Goal: Information Seeking & Learning: Learn about a topic

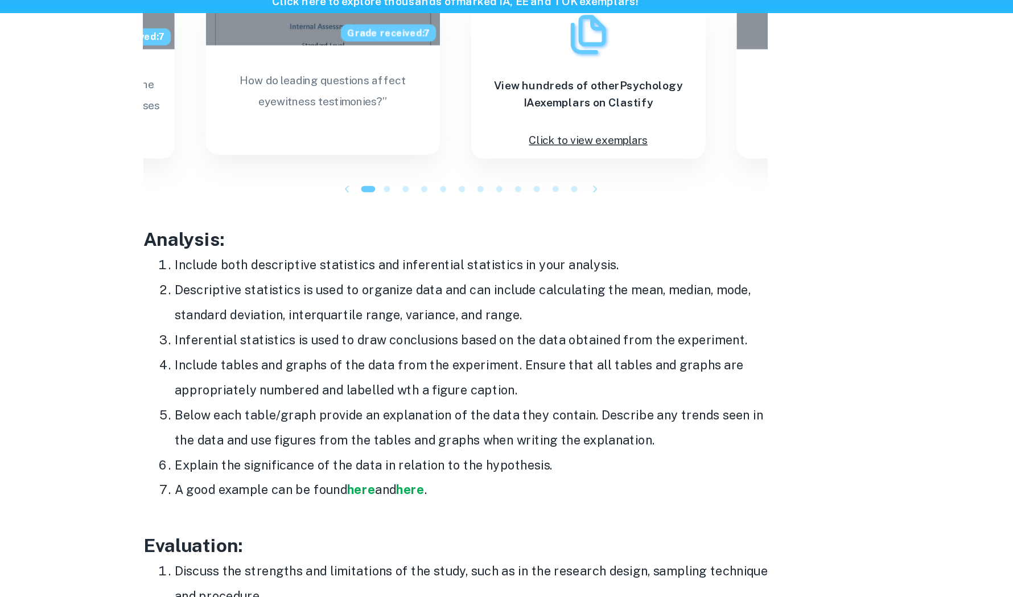
scroll to position [1330, 0]
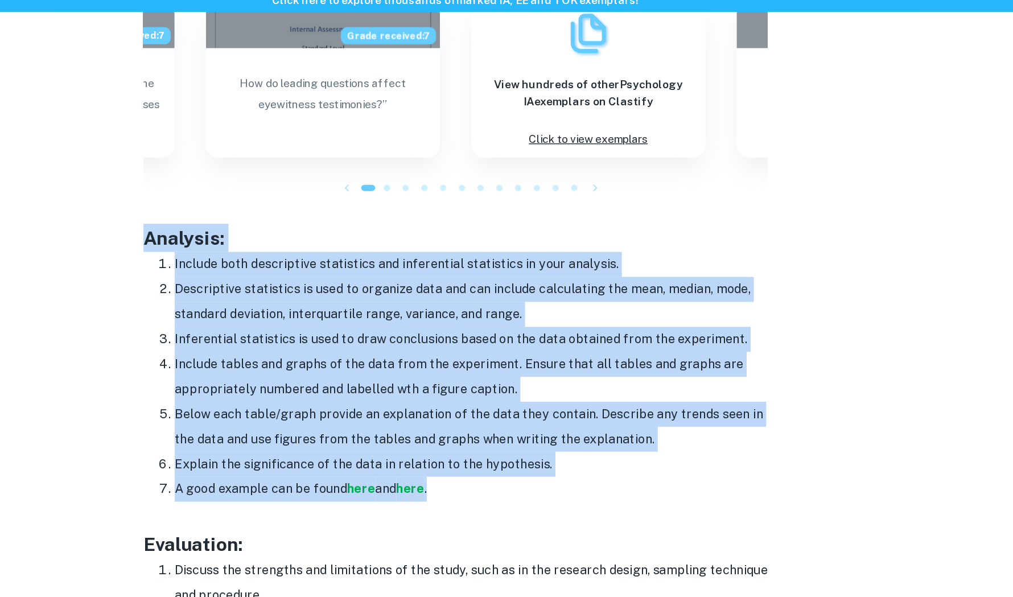
drag, startPoint x: 281, startPoint y: 223, endPoint x: 540, endPoint y: 405, distance: 316.2
click at [540, 405] on div "Have you got your Psychology IA topic selected but are unsure how to begin the …" at bounding box center [506, 48] width 455 height 1831
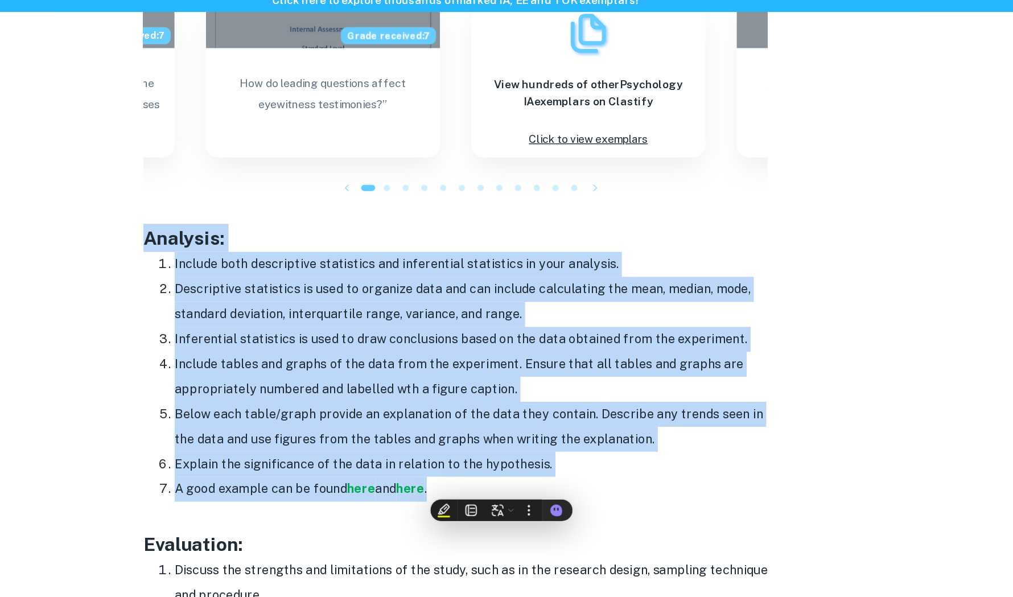
click at [377, 292] on li "Inferential statistics is used to draw conclusions based on the data obtained f…" at bounding box center [518, 297] width 432 height 18
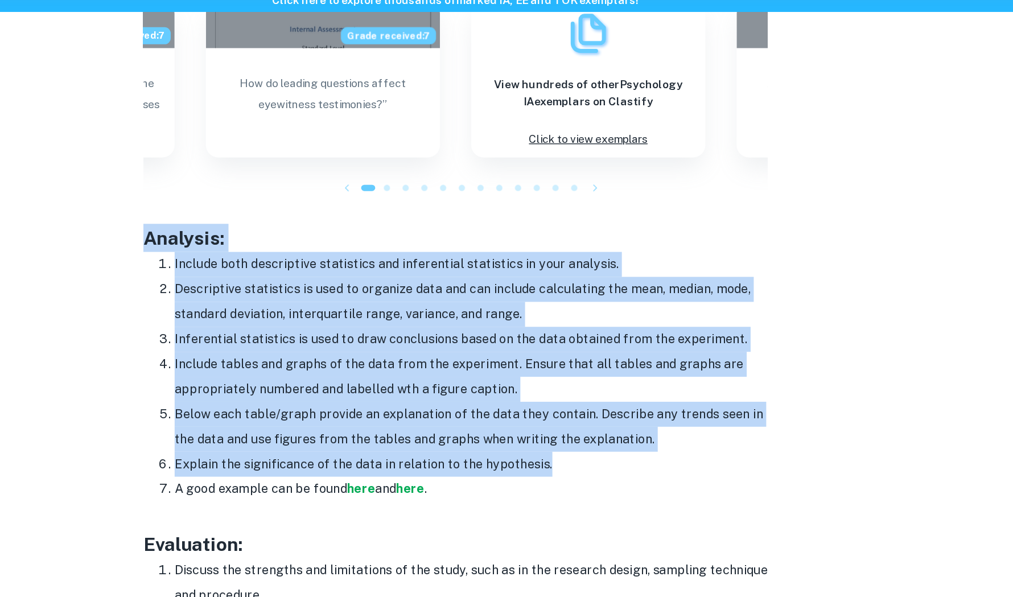
drag, startPoint x: 279, startPoint y: 223, endPoint x: 600, endPoint y: 391, distance: 362.9
click at [600, 390] on div "Have you got your Psychology IA topic selected but are unsure how to begin the …" at bounding box center [506, 48] width 455 height 1831
copy div "Analysis: Include both descriptive statistics and inferential statistics in you…"
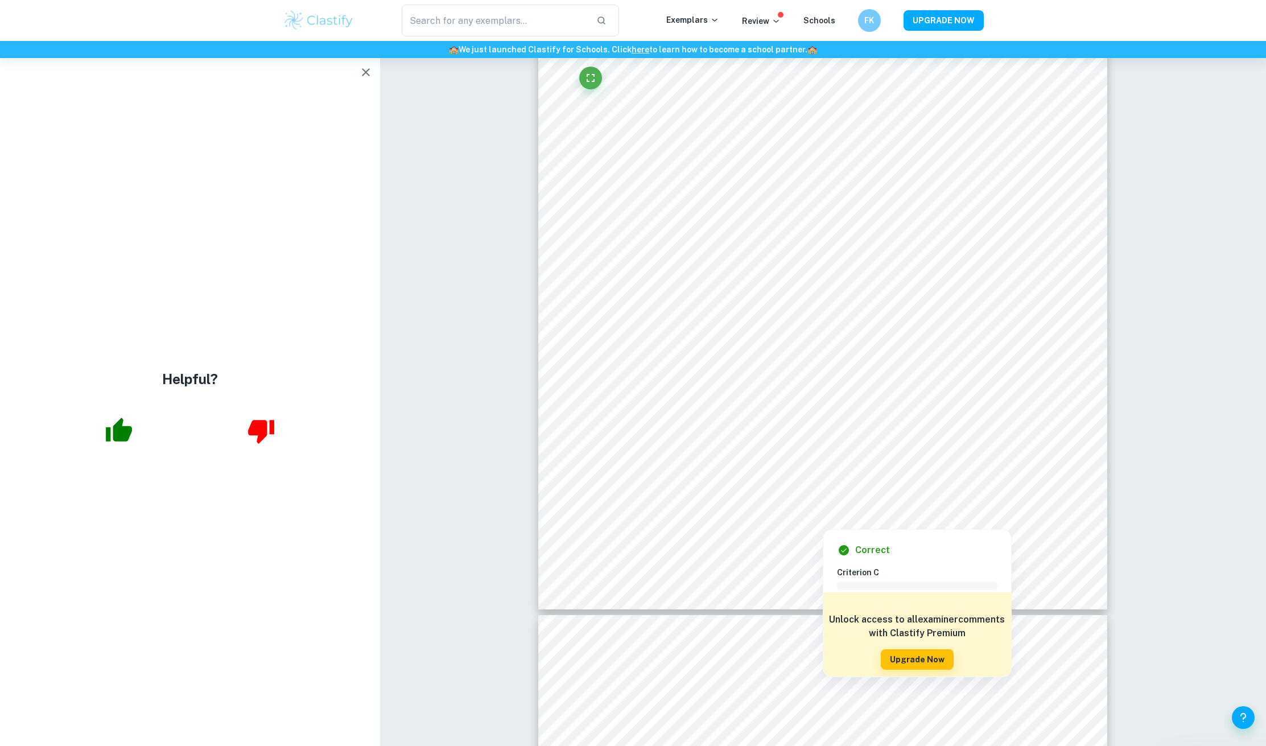
scroll to position [4087, 0]
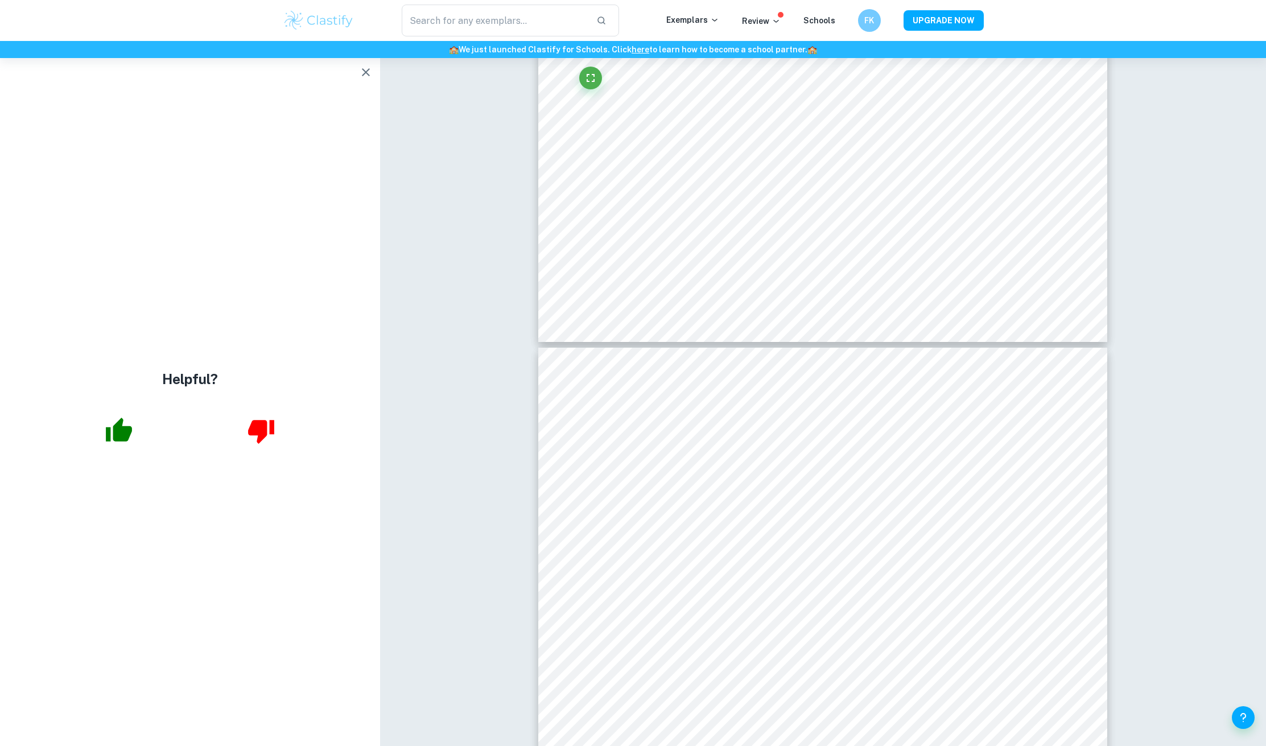
scroll to position [3615, 0]
click at [584, 81] on icon "Fullscreen" at bounding box center [591, 78] width 14 height 14
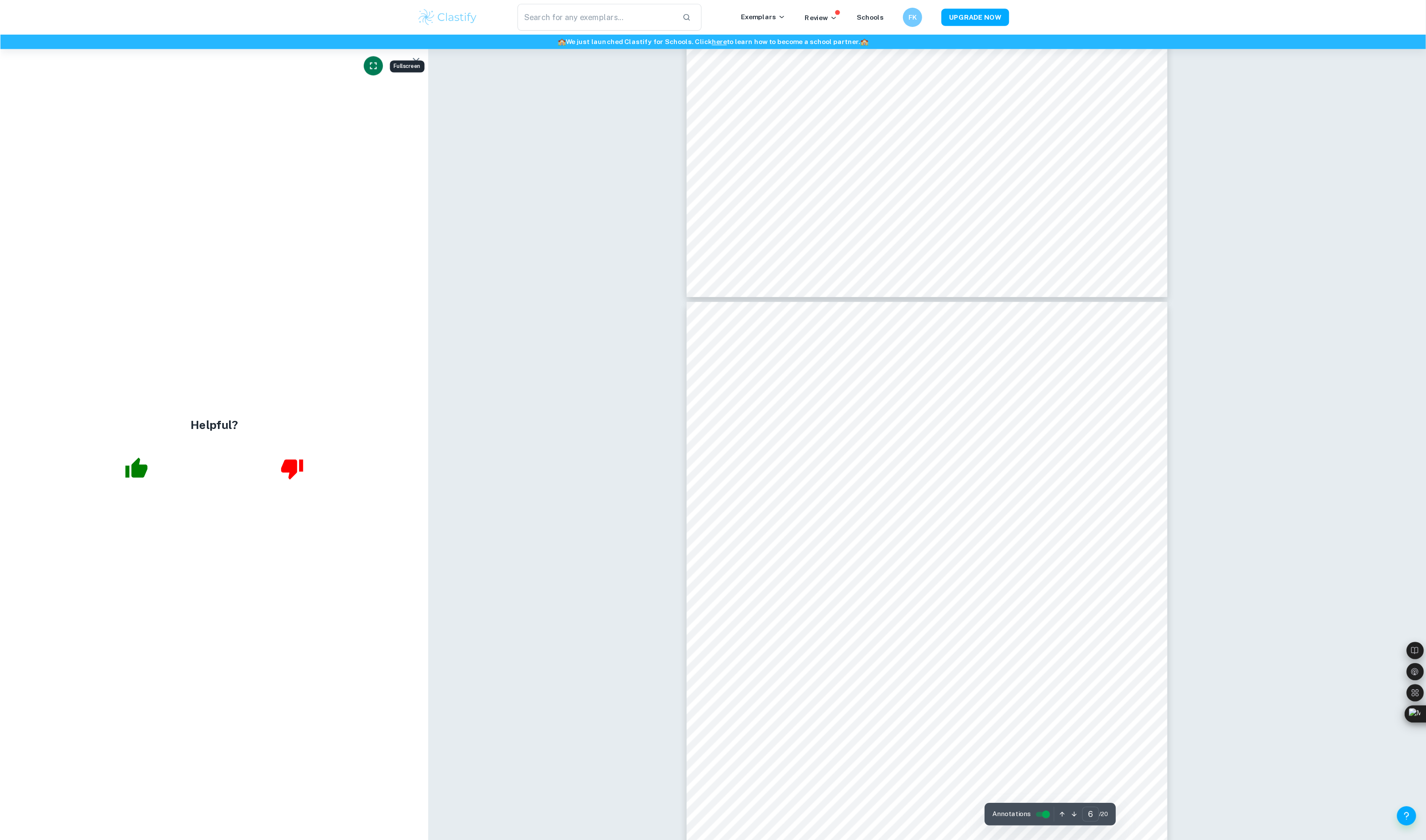
scroll to position [2705, 0]
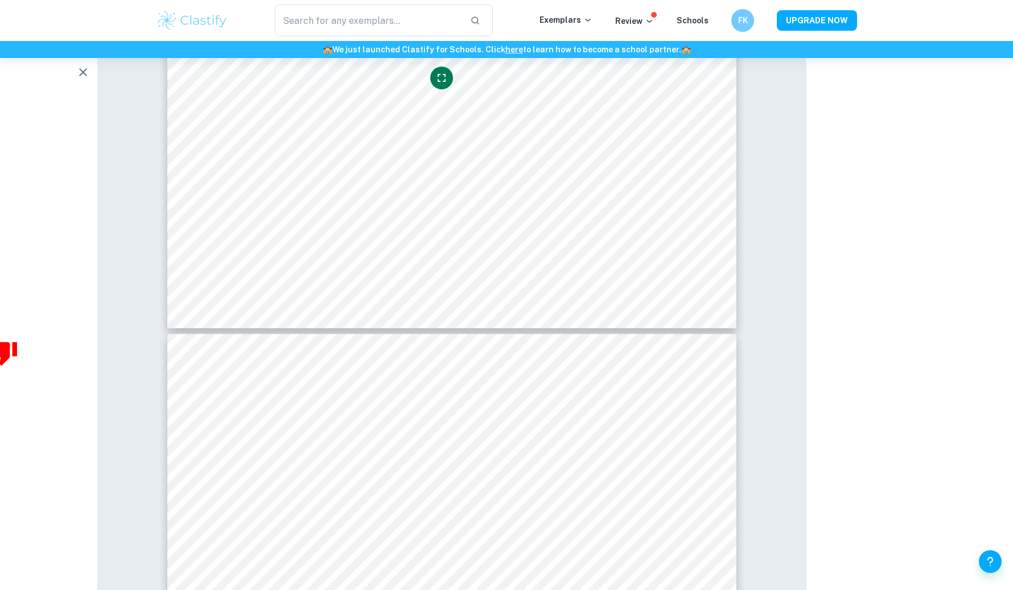
scroll to position [4370, 207]
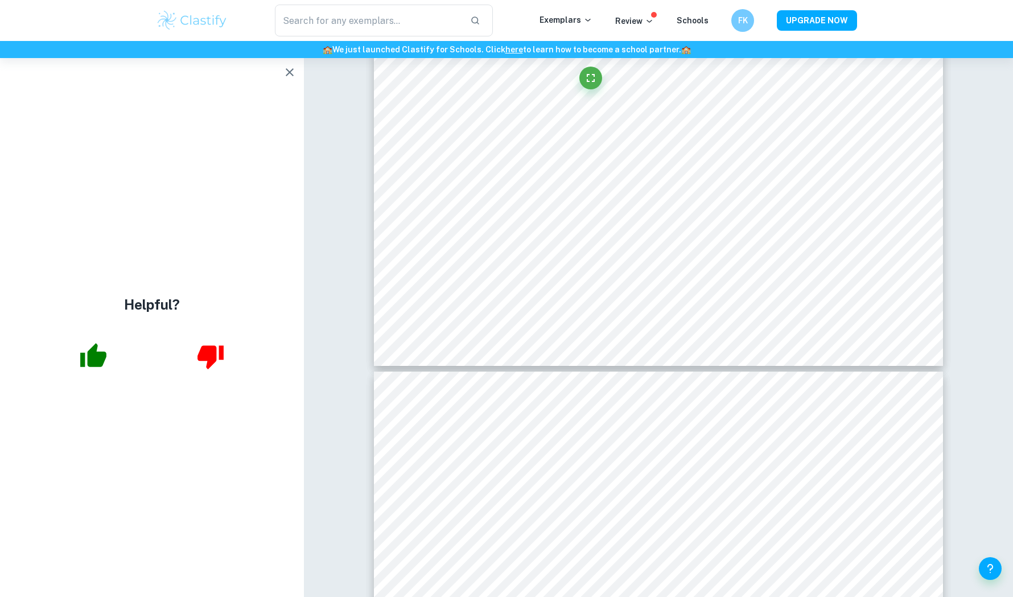
scroll to position [6649, 0]
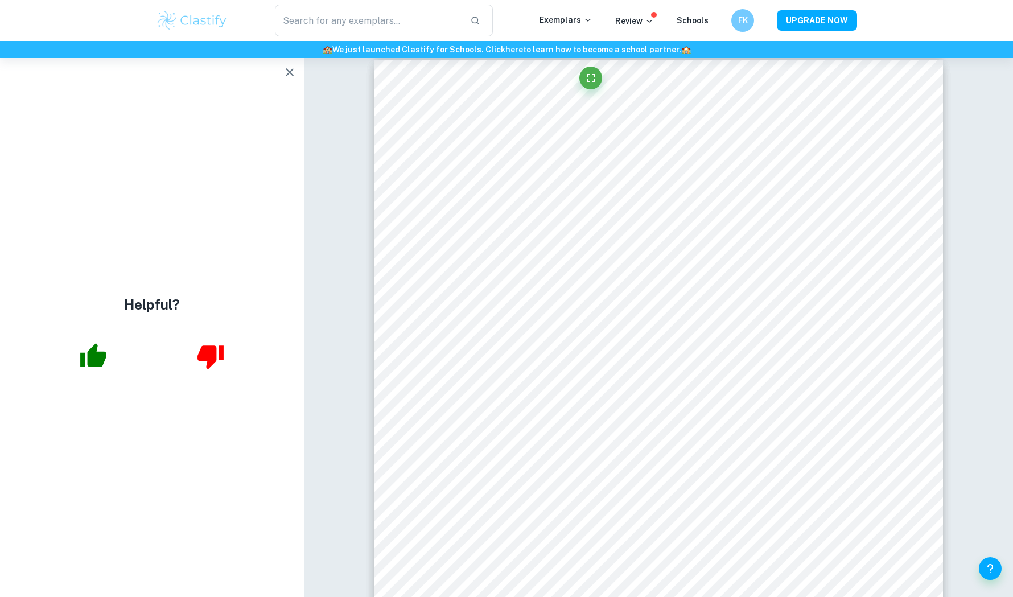
scroll to position [6219, 0]
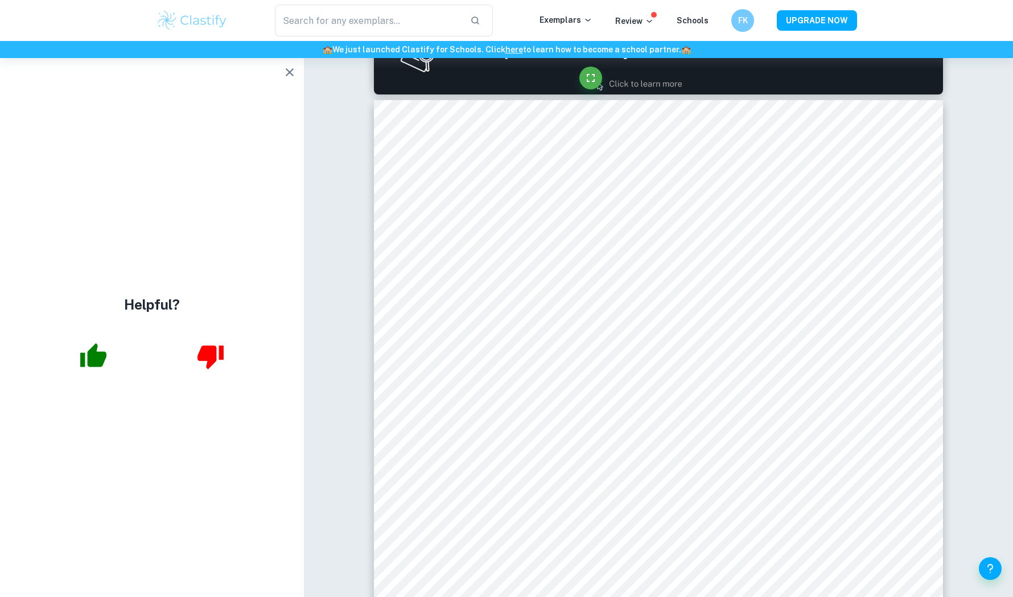
scroll to position [774, 0]
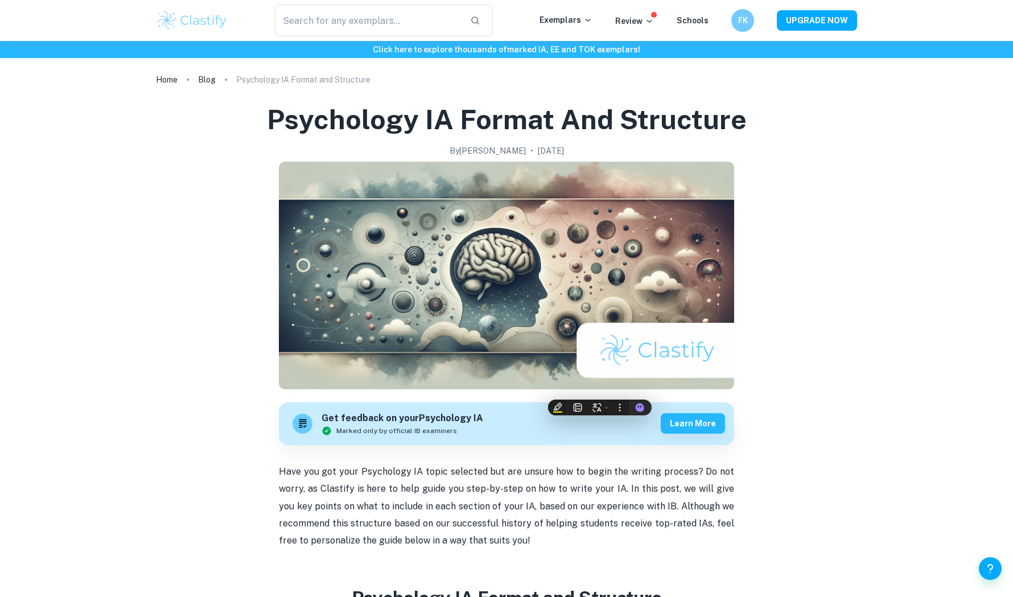
scroll to position [1330, 0]
